Goal: Task Accomplishment & Management: Complete application form

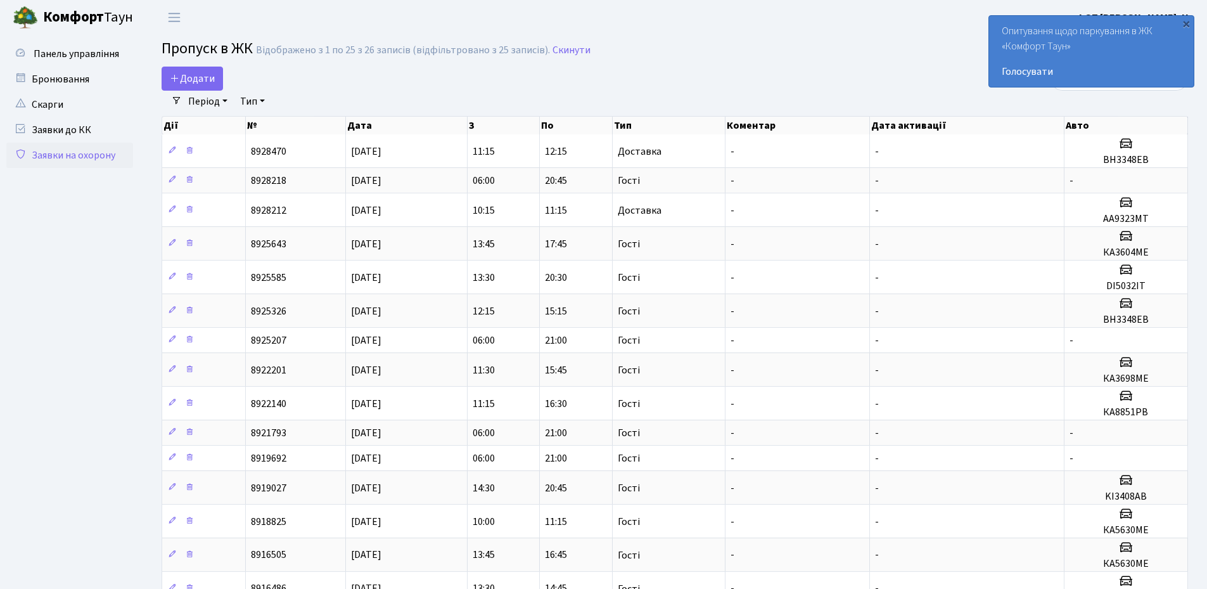
select select "25"
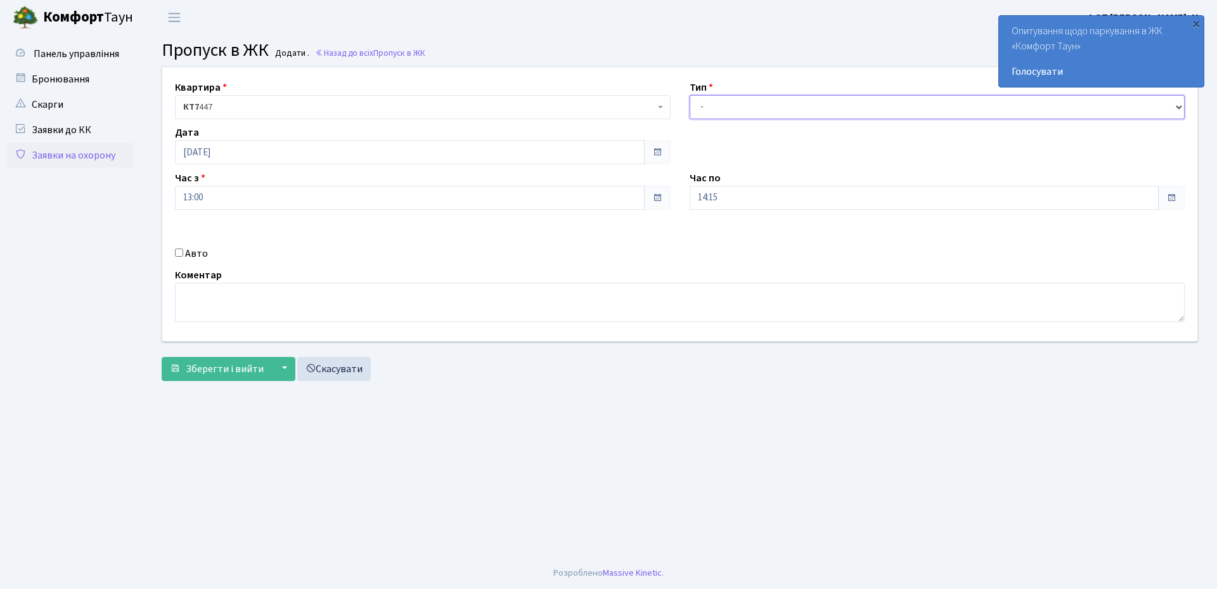
click at [716, 108] on select "- Доставка Таксі Гості Сервіс" at bounding box center [938, 107] width 496 height 24
select select "1"
click at [690, 95] on select "- Доставка Таксі Гості Сервіс" at bounding box center [938, 107] width 496 height 24
click at [176, 255] on input "Авто" at bounding box center [179, 252] width 8 height 8
checkbox input "true"
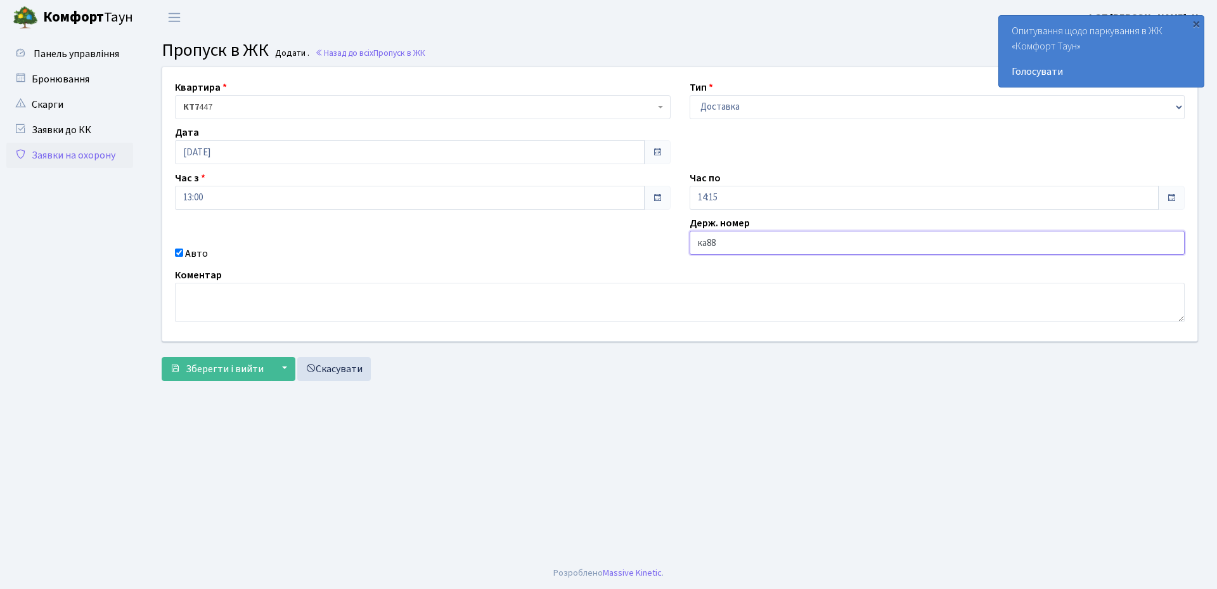
type input "КА8851РВ"
click at [208, 363] on span "Зберегти і вийти" at bounding box center [225, 369] width 78 height 14
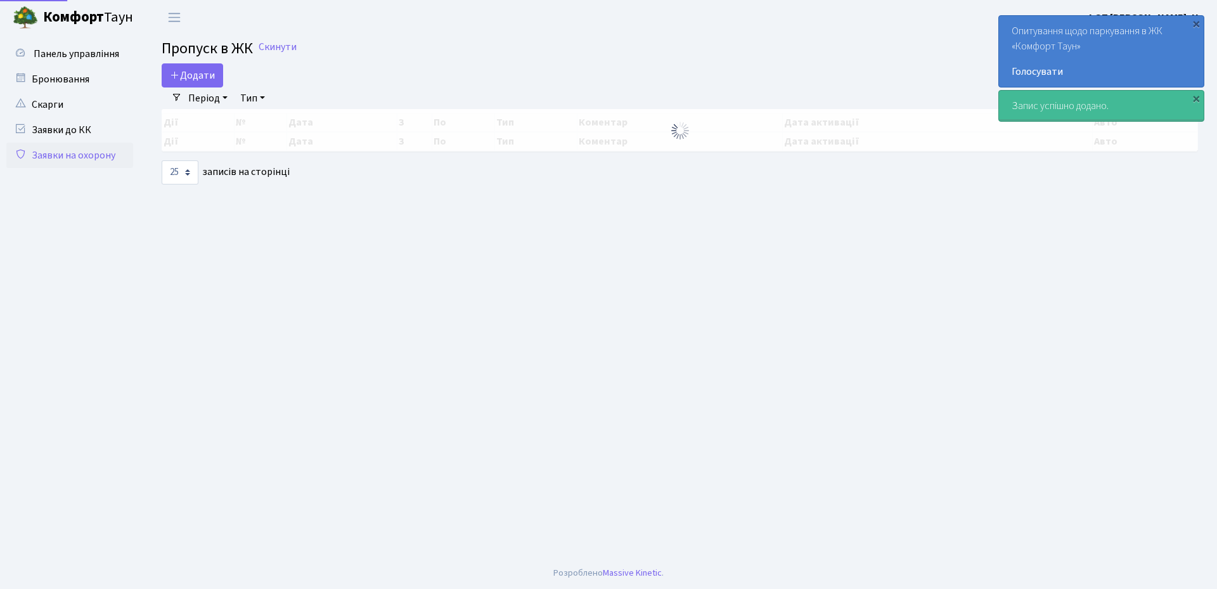
select select "25"
